Goal: Transaction & Acquisition: Purchase product/service

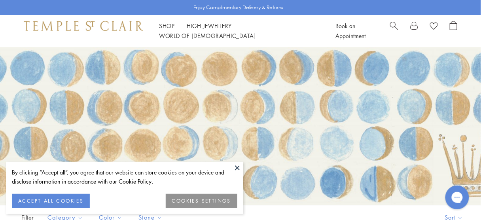
click at [237, 168] on button at bounding box center [238, 168] width 12 height 12
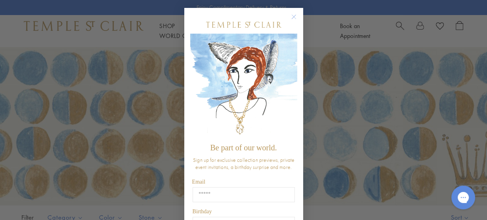
click at [290, 15] on circle "Close dialog" at bounding box center [294, 17] width 10 height 10
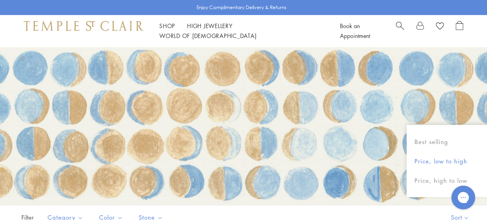
click at [447, 156] on button "Price, low to high" at bounding box center [446, 161] width 80 height 19
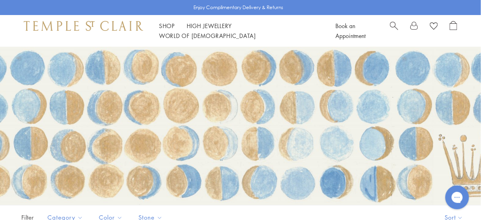
click at [447, 159] on div at bounding box center [240, 126] width 481 height 158
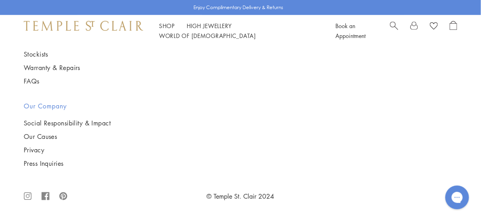
scroll to position [3272, 0]
click at [0, 0] on img at bounding box center [0, 0] width 0 height 0
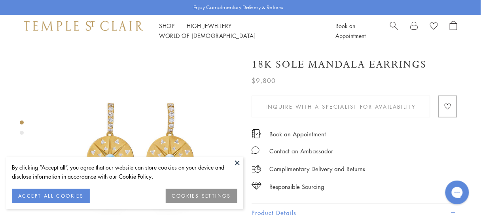
click at [236, 162] on button at bounding box center [238, 163] width 12 height 12
